Goal: Information Seeking & Learning: Find specific fact

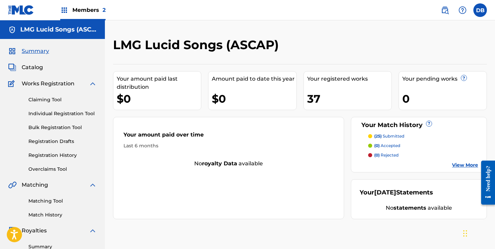
click at [448, 14] on img at bounding box center [445, 10] width 8 height 8
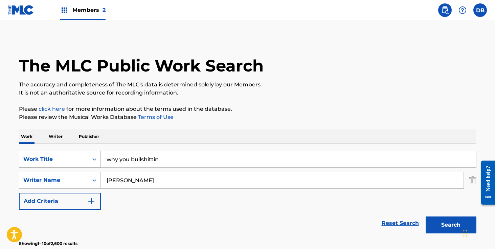
drag, startPoint x: 173, startPoint y: 159, endPoint x: 74, endPoint y: 160, distance: 99.2
click at [75, 160] on div "SearchWithCriteria9b2e43a6-a7d6-4539-9380-b88530fc0a72 Work Title why you bulls…" at bounding box center [248, 159] width 458 height 17
type input "[PERSON_NAME] and spruce"
click at [426, 216] on button "Search" at bounding box center [451, 224] width 51 height 17
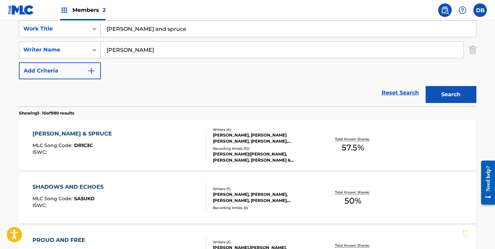
scroll to position [132, 0]
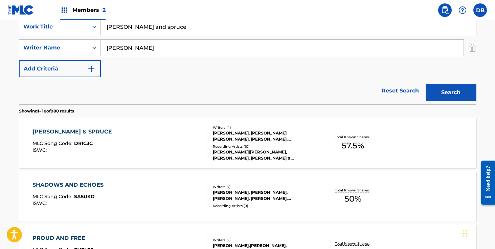
click at [229, 146] on div "Recording Artists ( 10 )" at bounding box center [264, 146] width 102 height 5
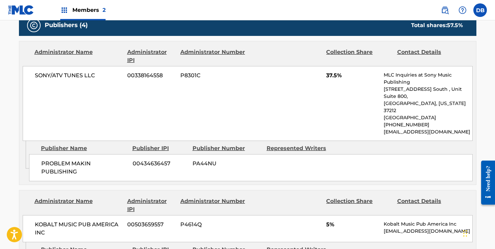
scroll to position [319, 0]
